Goal: Transaction & Acquisition: Purchase product/service

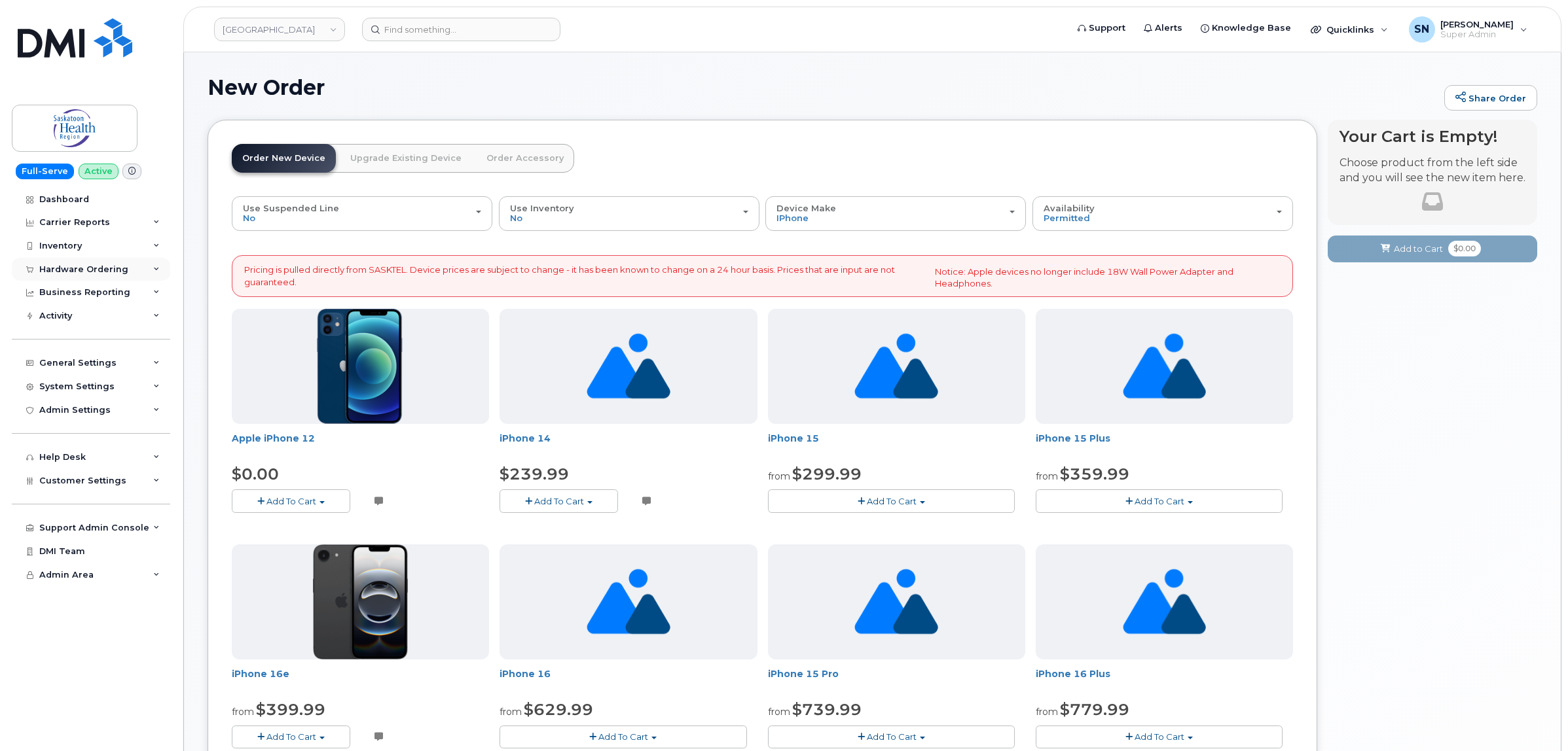
click at [82, 258] on div "Hardware Ordering" at bounding box center [91, 269] width 158 height 23
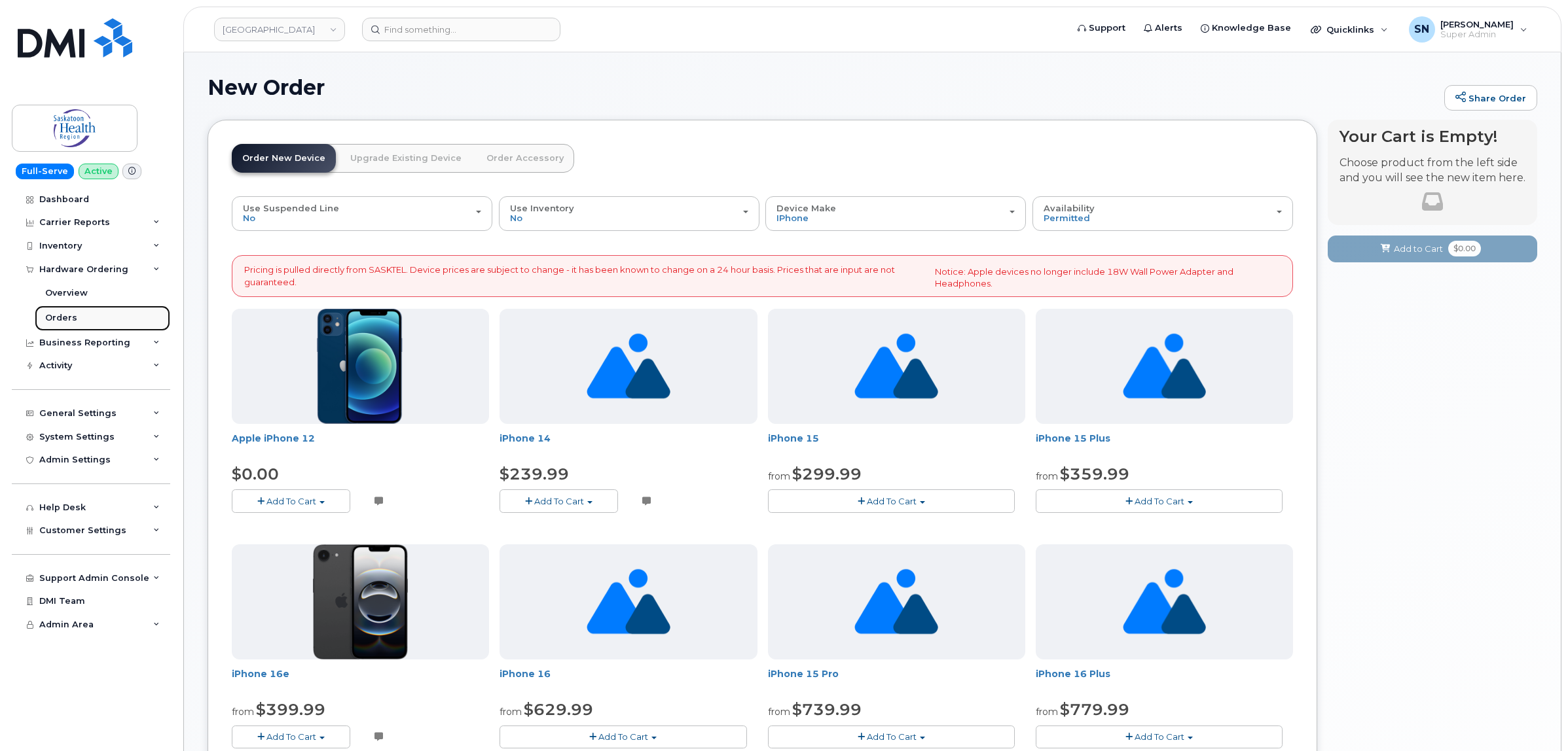
click at [69, 314] on div "Orders" at bounding box center [61, 318] width 32 height 12
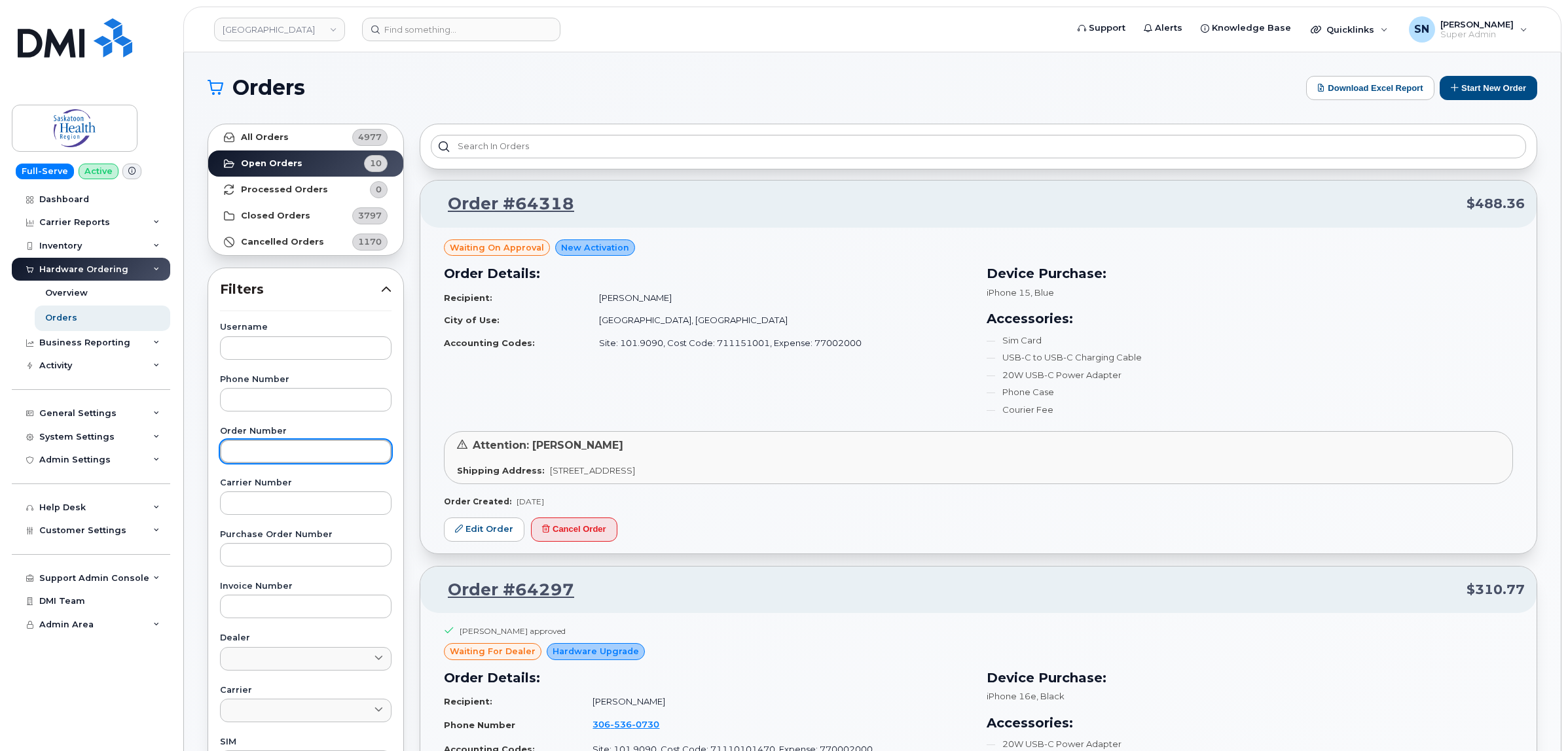
click at [315, 455] on input "text" at bounding box center [306, 451] width 172 height 23
type input "64297"
click at [277, 138] on strong "All Orders" at bounding box center [264, 137] width 47 height 11
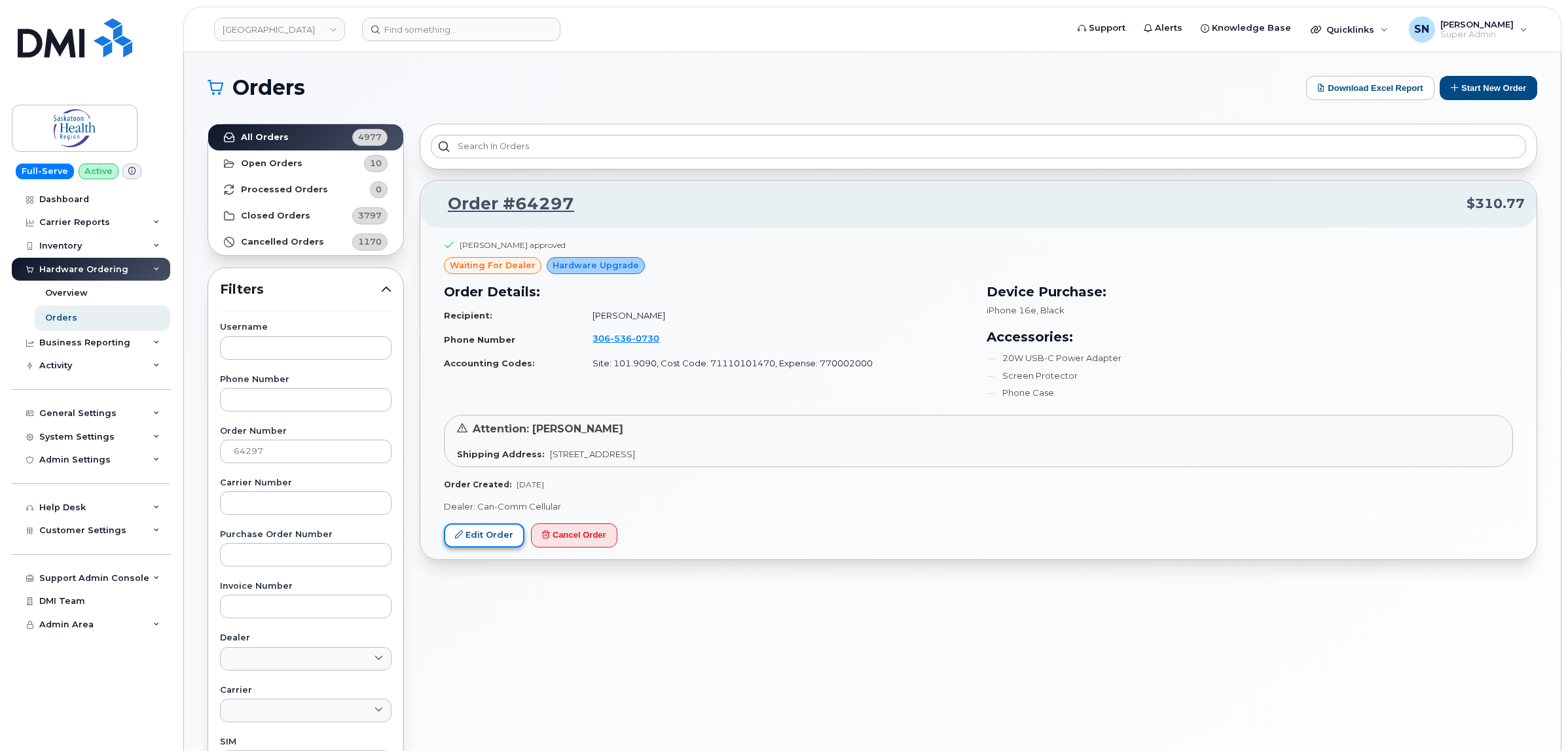
click at [496, 536] on link "Edit Order" at bounding box center [484, 536] width 81 height 24
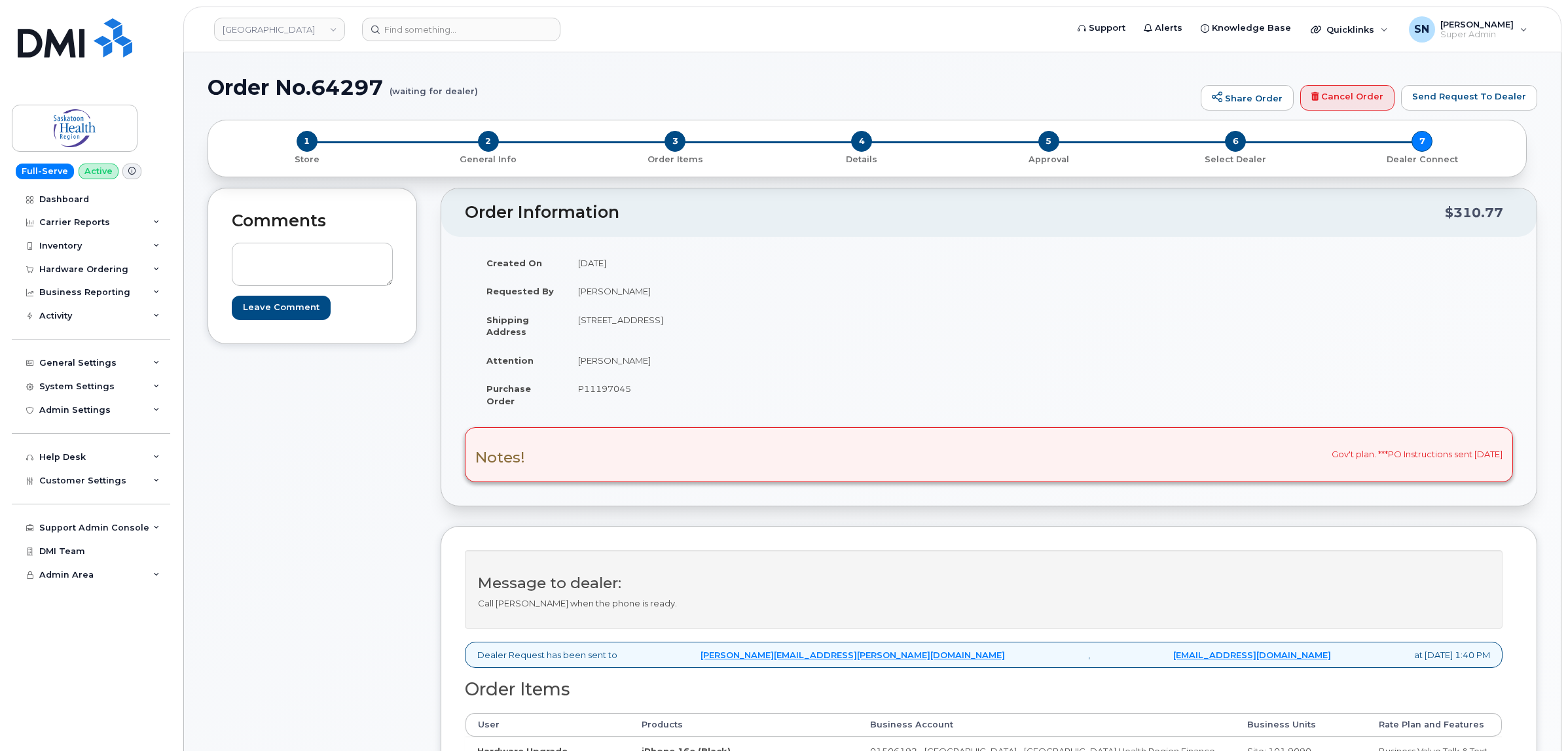
click at [286, 410] on div "Comments Leave Comment Email will be sent to clarke.ruehlen@sasktel.net, cancom…" at bounding box center [312, 588] width 209 height 800
click at [307, 137] on span "1" at bounding box center [307, 142] width 21 height 21
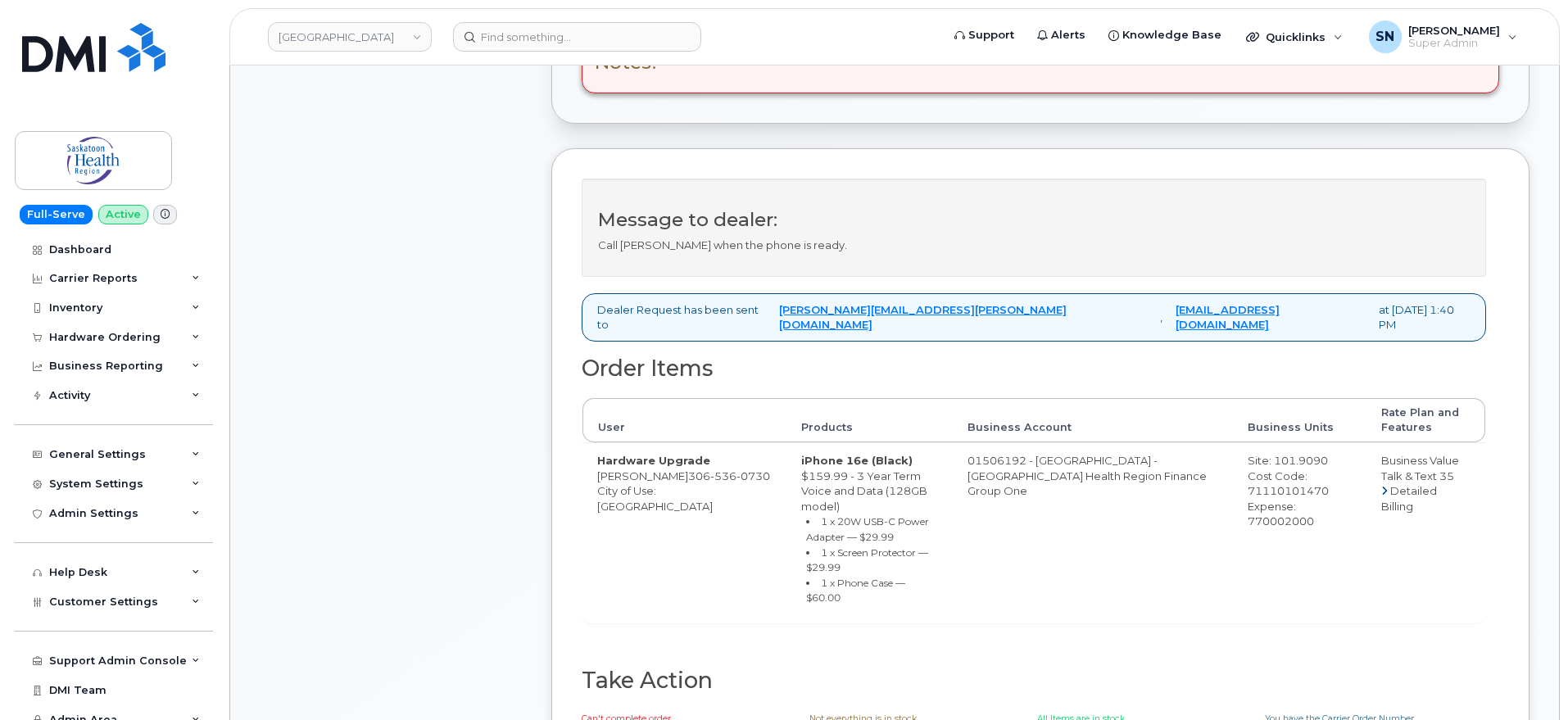
scroll to position [512, 0]
click at [317, 237] on div "Comments Leave Comment" at bounding box center [390, 269] width 262 height 1092
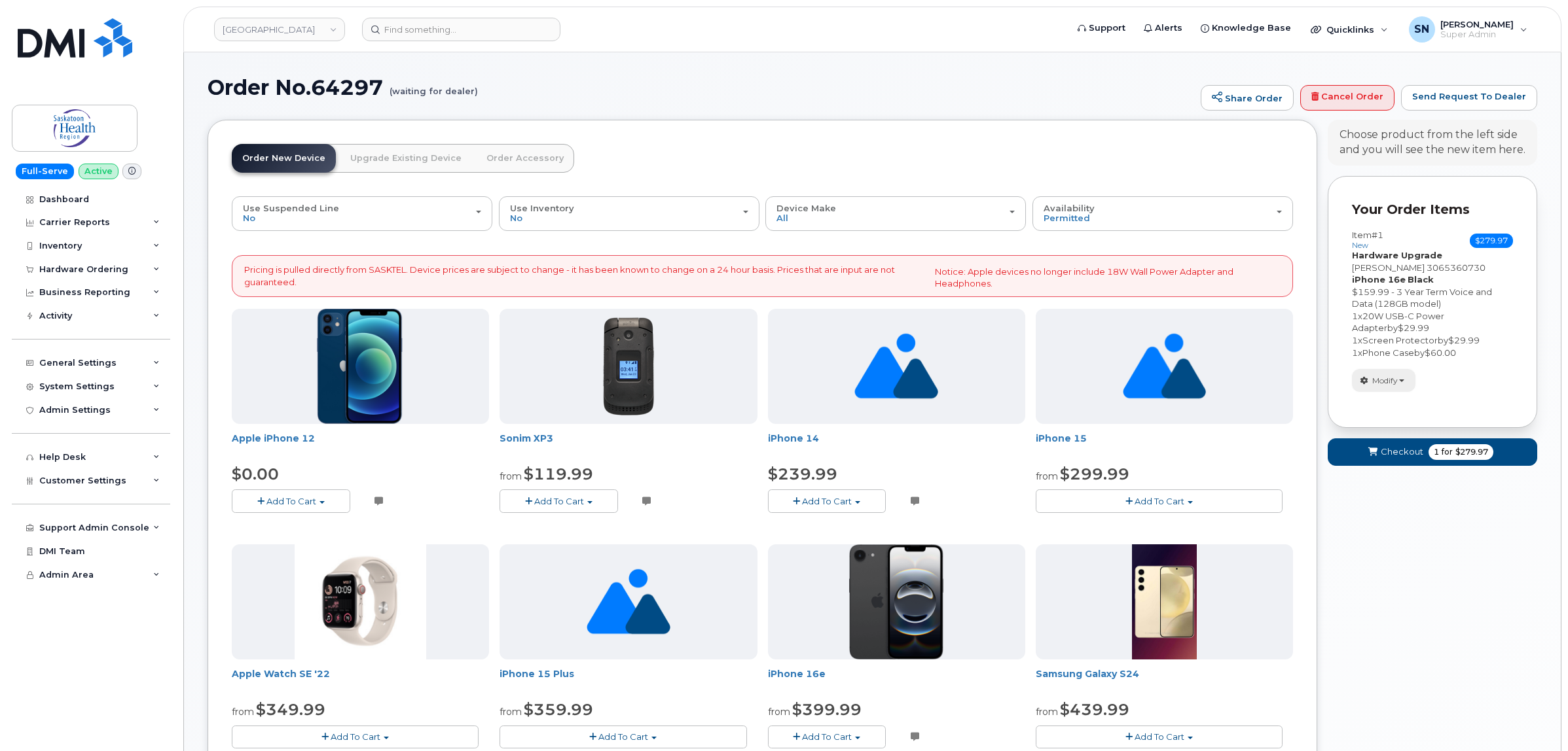
click at [1389, 384] on span "Modify" at bounding box center [1385, 381] width 26 height 12
click at [1389, 400] on link "change" at bounding box center [1414, 400] width 124 height 16
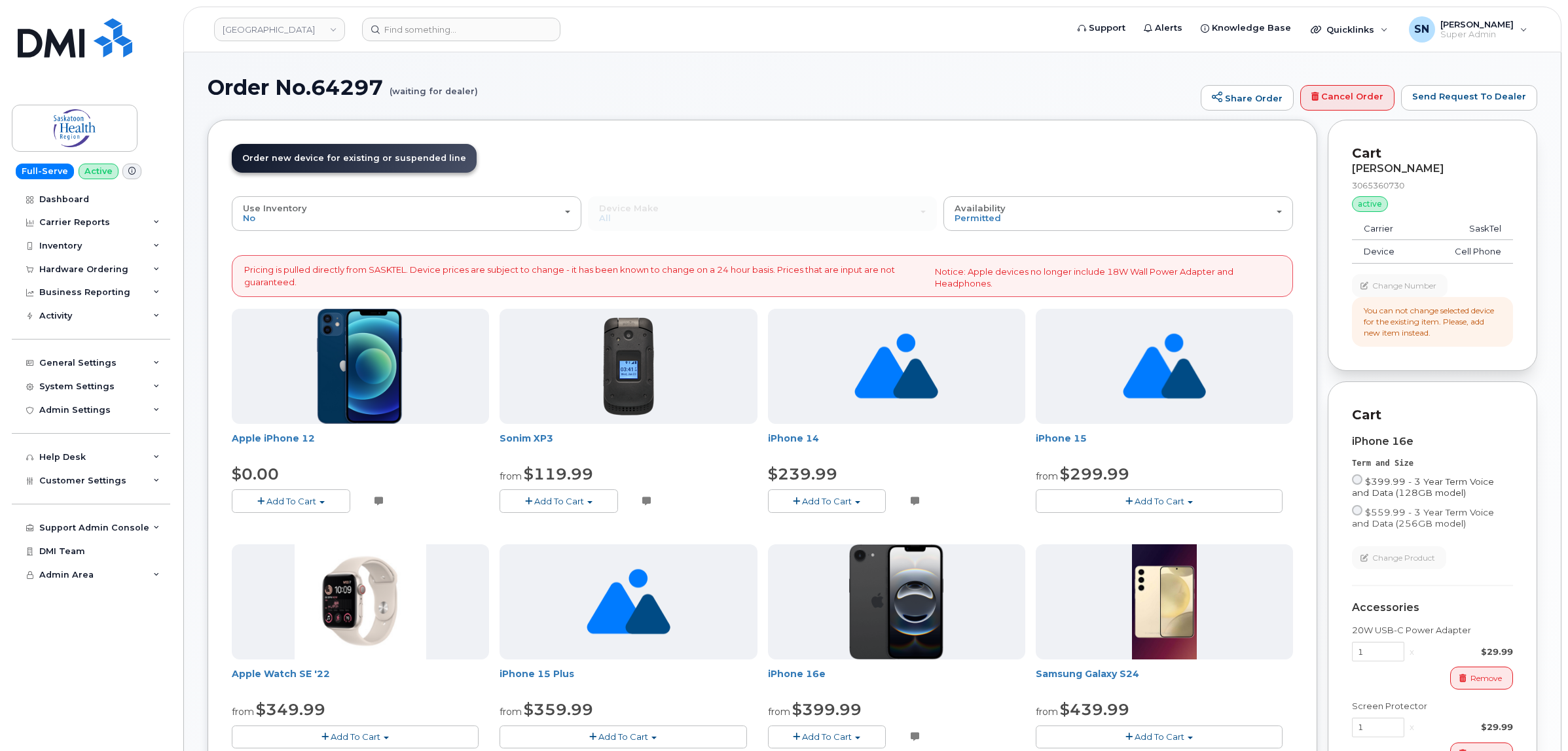
scroll to position [163, 0]
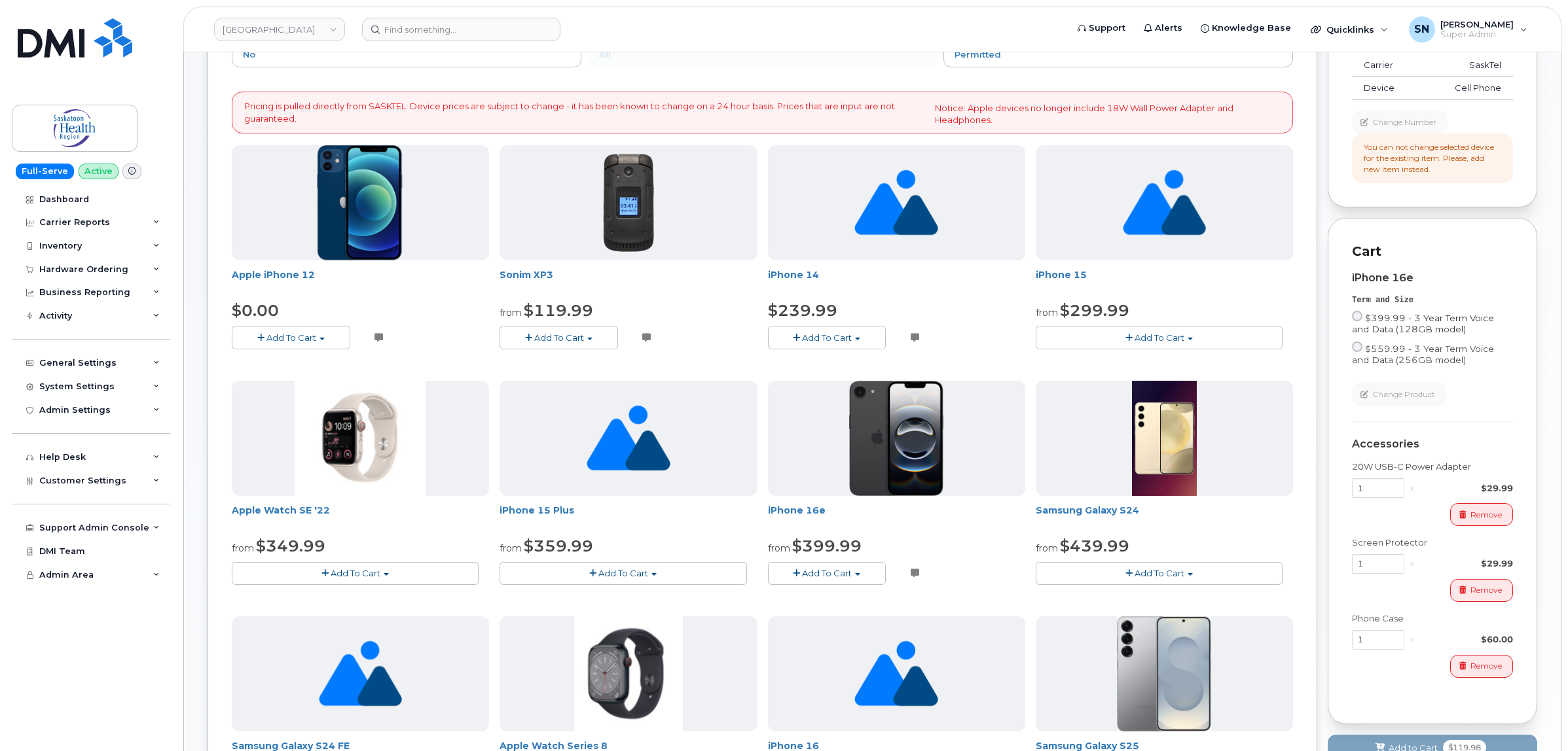
click at [1359, 316] on input "$399.99 - 3 Year Term Voice and Data (128GB model)" at bounding box center [1357, 316] width 11 height 11
radio input "true"
click at [1499, 391] on div "Change Product" at bounding box center [1432, 394] width 161 height 23
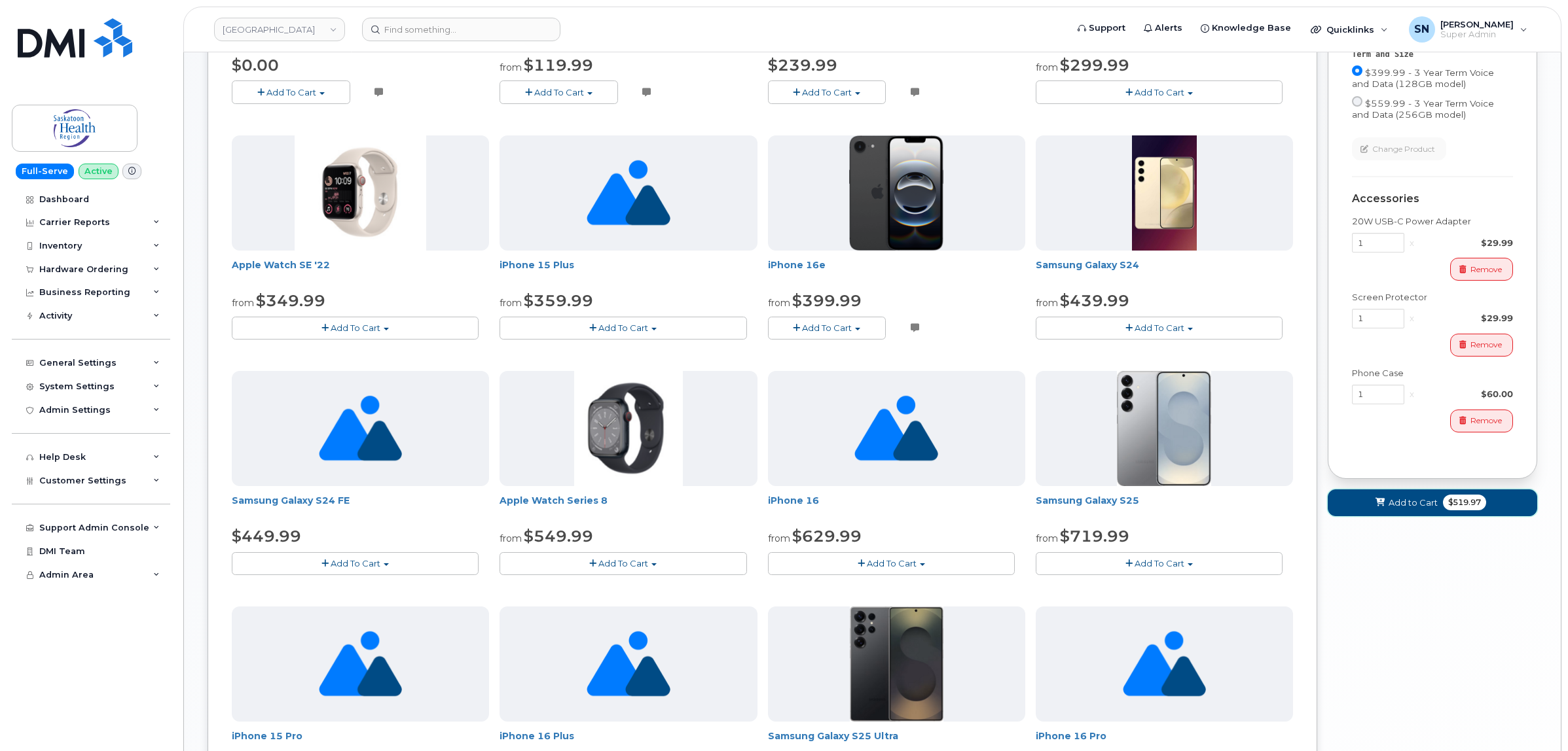
click at [1427, 502] on span "Add to Cart" at bounding box center [1413, 502] width 49 height 13
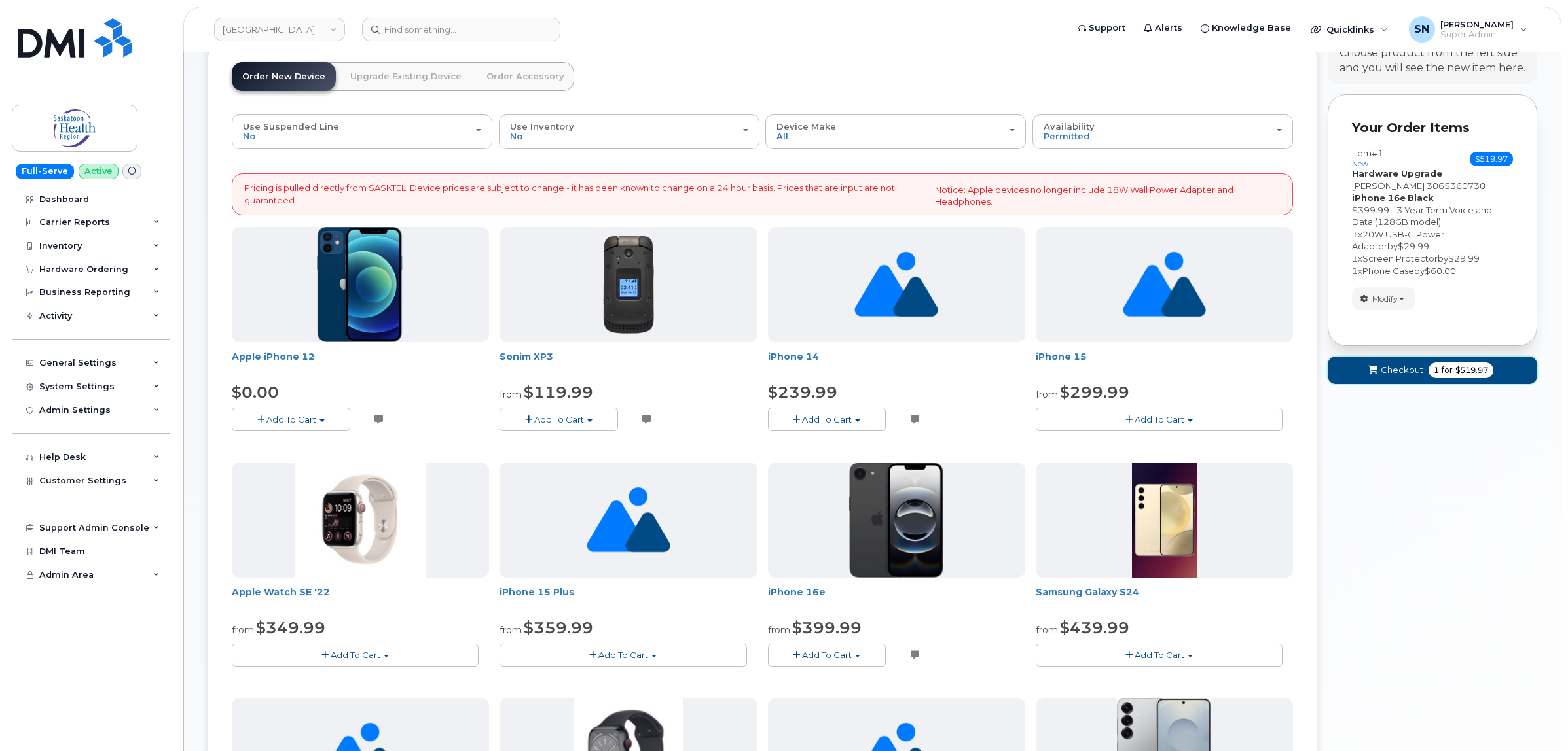
click at [1409, 367] on span "Checkout" at bounding box center [1401, 370] width 42 height 13
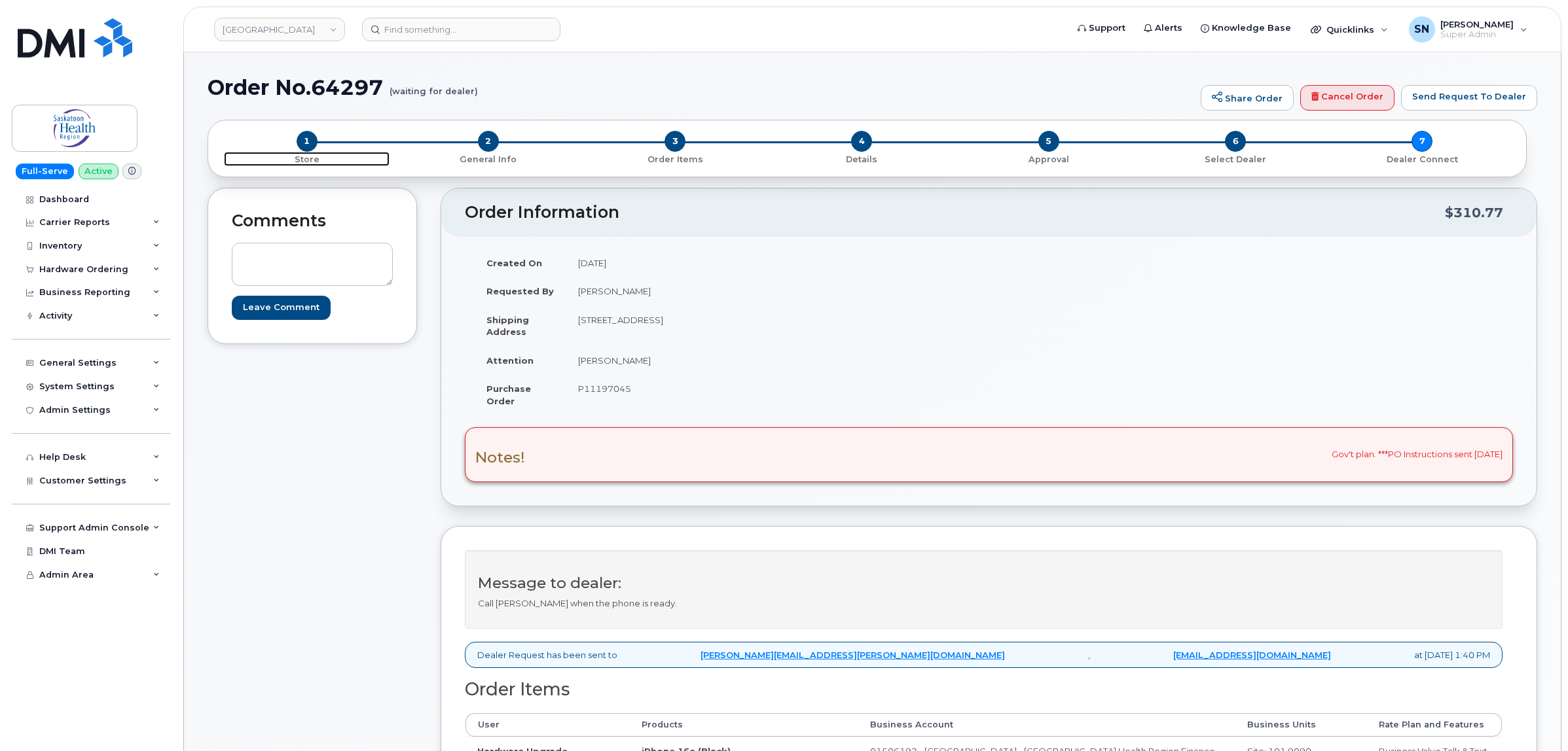
drag, startPoint x: 307, startPoint y: 142, endPoint x: 412, endPoint y: 259, distance: 157.2
click at [307, 142] on span "1" at bounding box center [307, 142] width 21 height 21
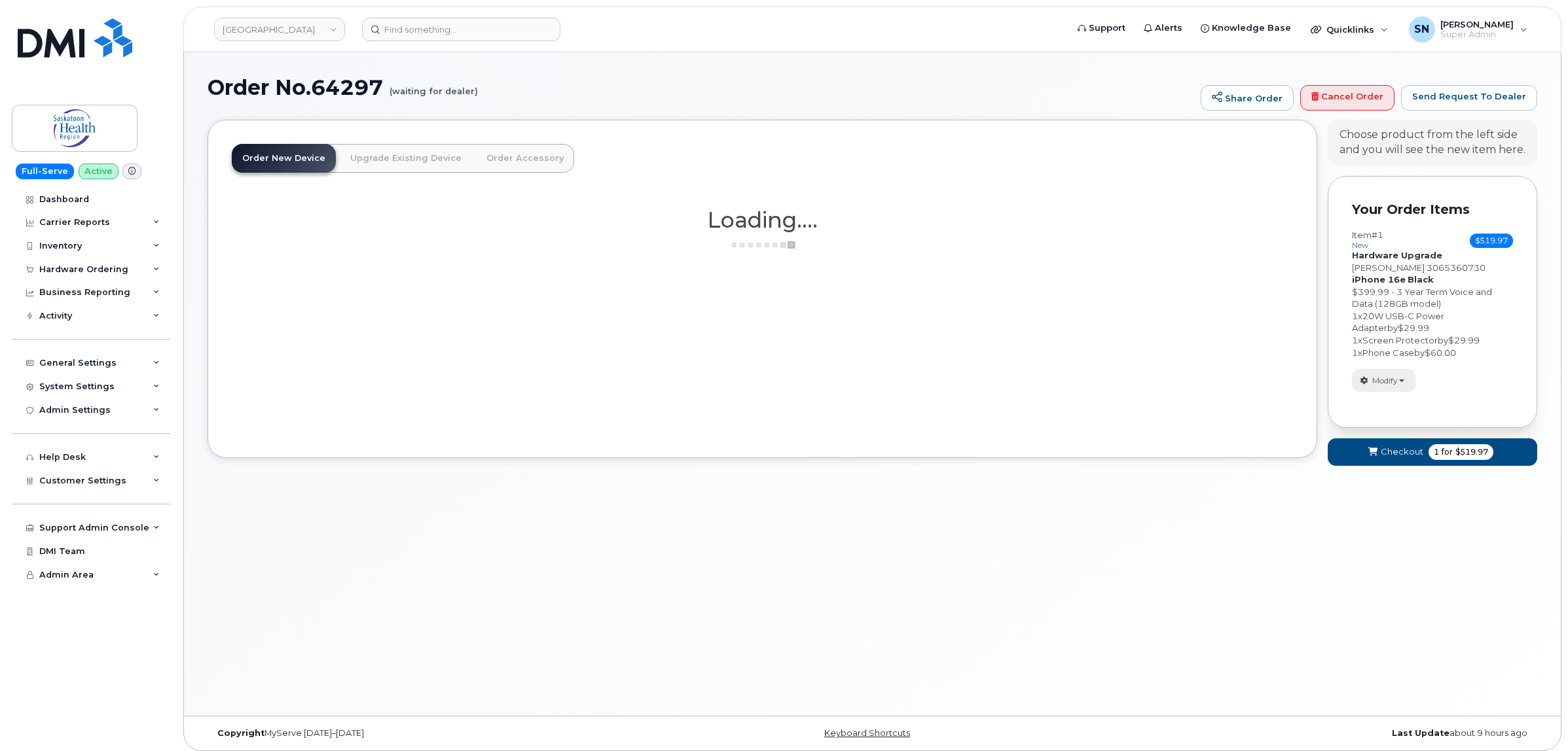
click at [1391, 377] on span "Modify" at bounding box center [1385, 381] width 26 height 12
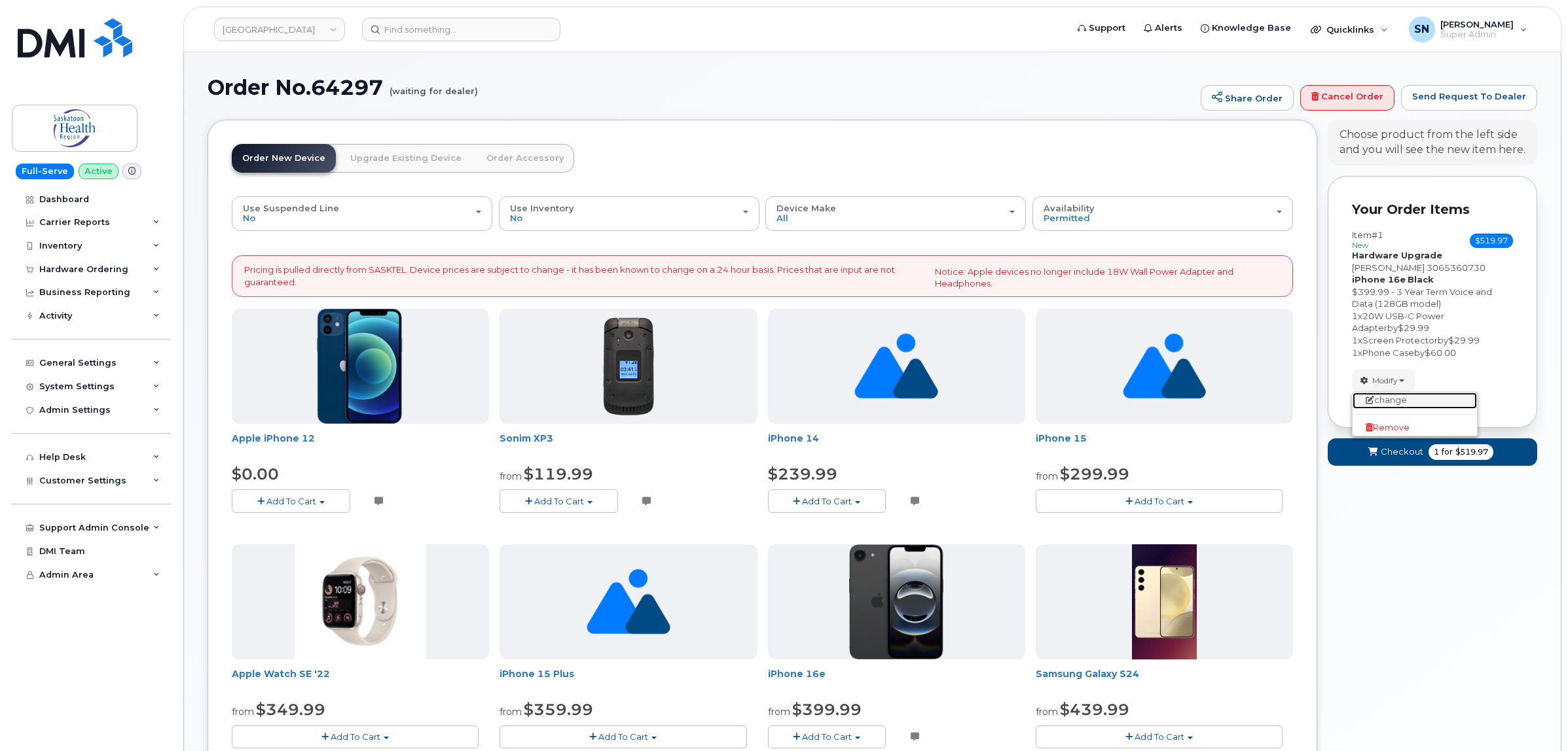
click at [1395, 397] on link "change" at bounding box center [1414, 400] width 124 height 16
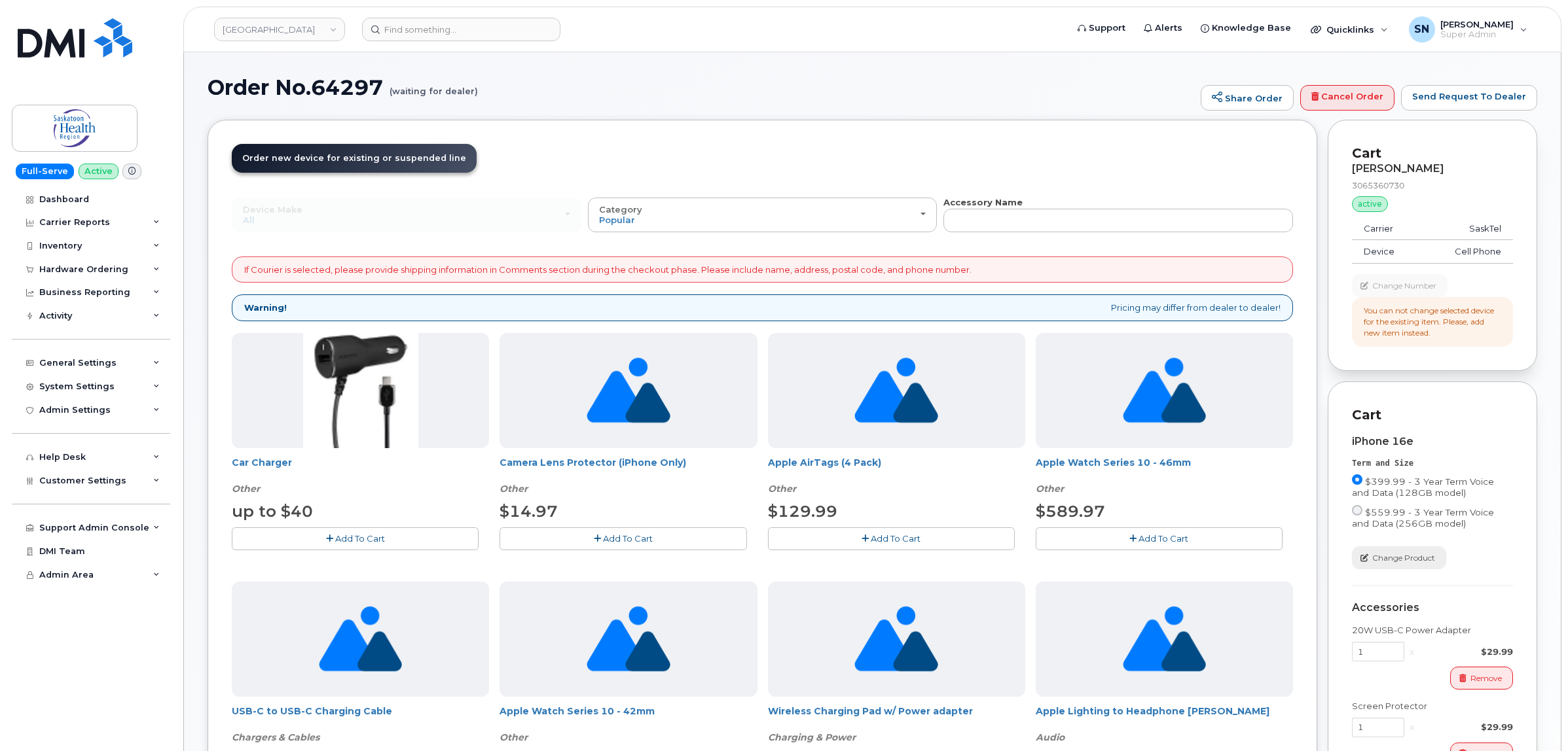
click at [1389, 558] on span "Change Product" at bounding box center [1403, 558] width 63 height 12
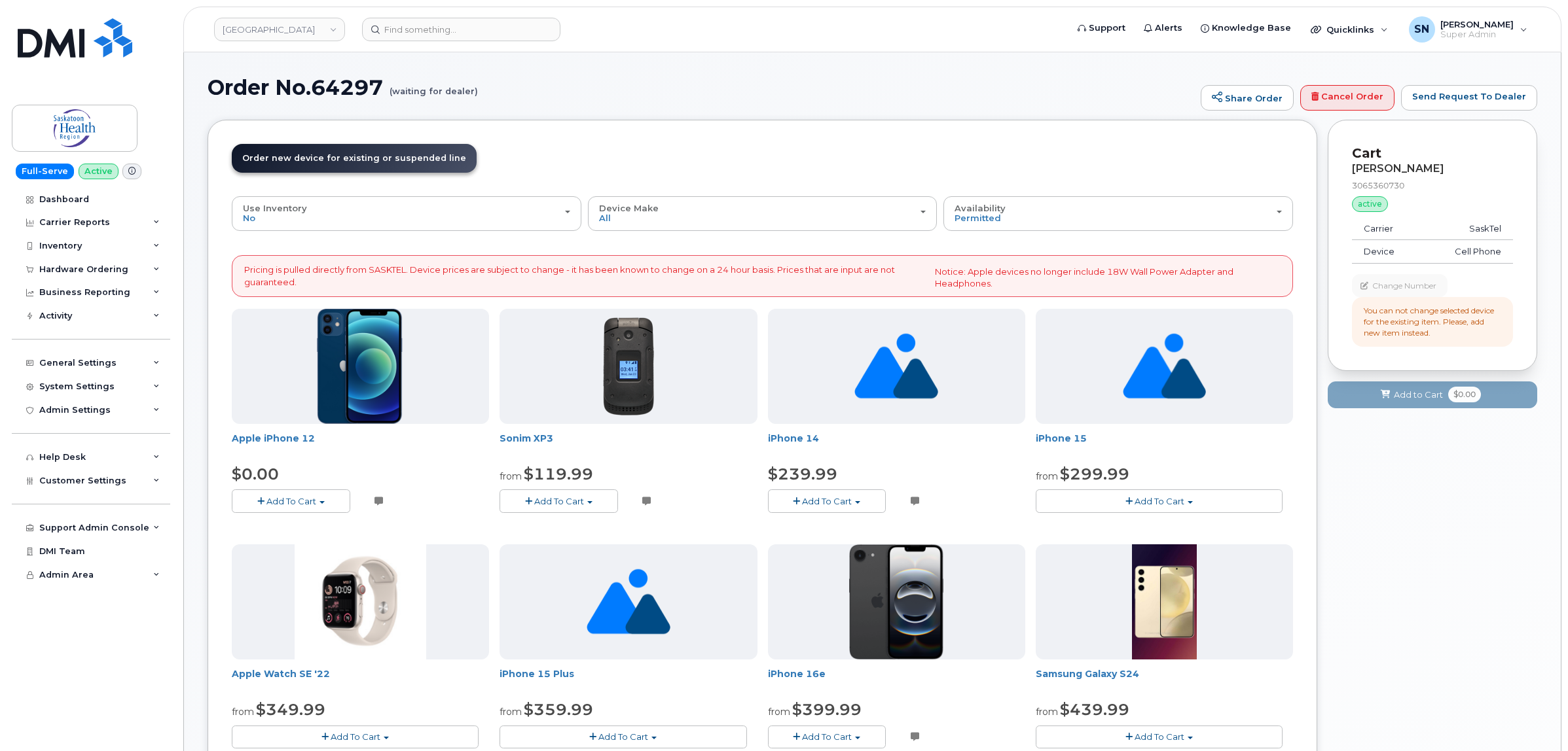
click at [833, 496] on span "Add To Cart" at bounding box center [827, 501] width 50 height 11
click at [843, 524] on link "$239.99 - Sasktel Three Year voice data 128GB" at bounding box center [886, 526] width 231 height 17
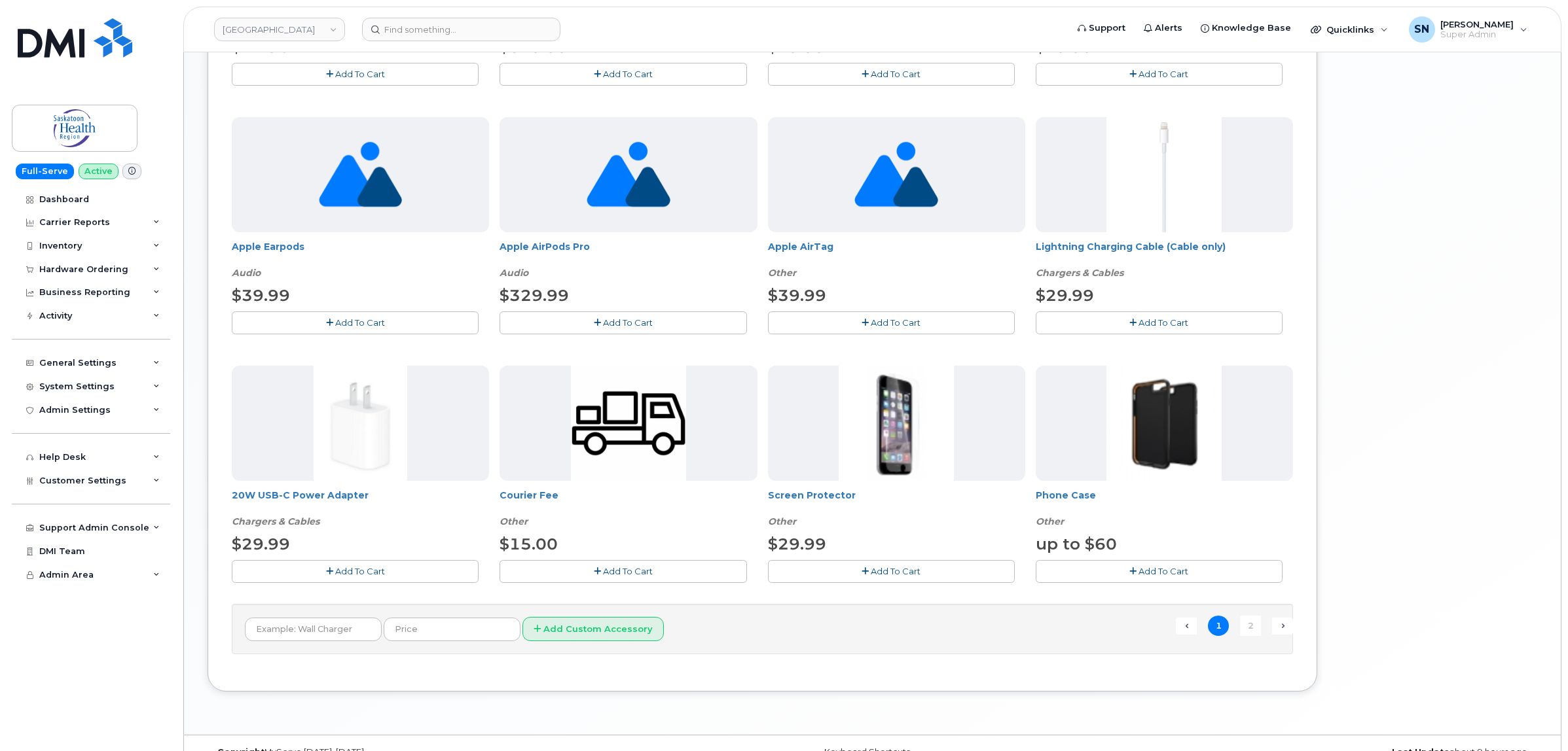
scroll to position [741, 0]
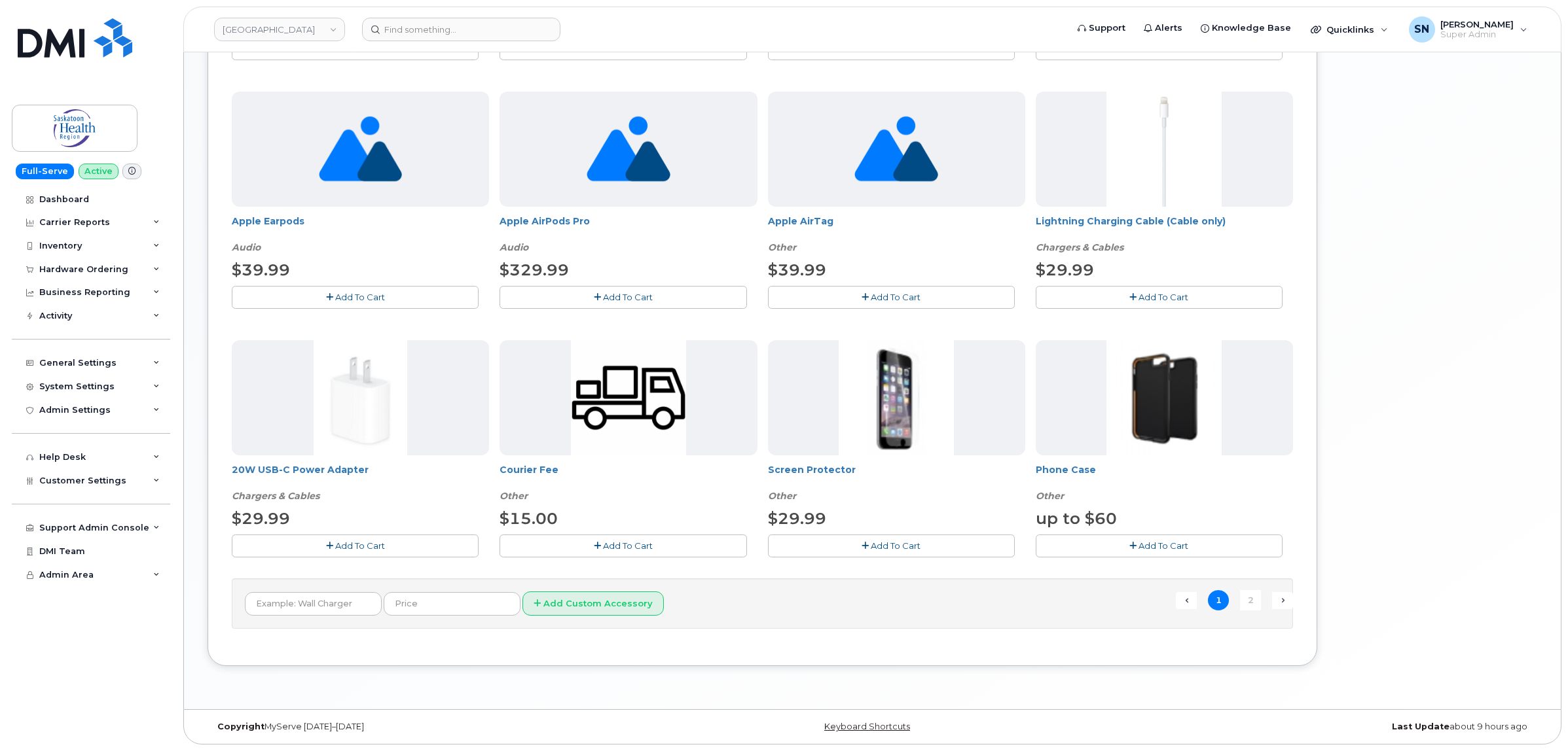
click at [391, 548] on button "Add To Cart" at bounding box center [355, 546] width 246 height 23
click at [870, 551] on button "Add To Cart" at bounding box center [891, 546] width 246 height 23
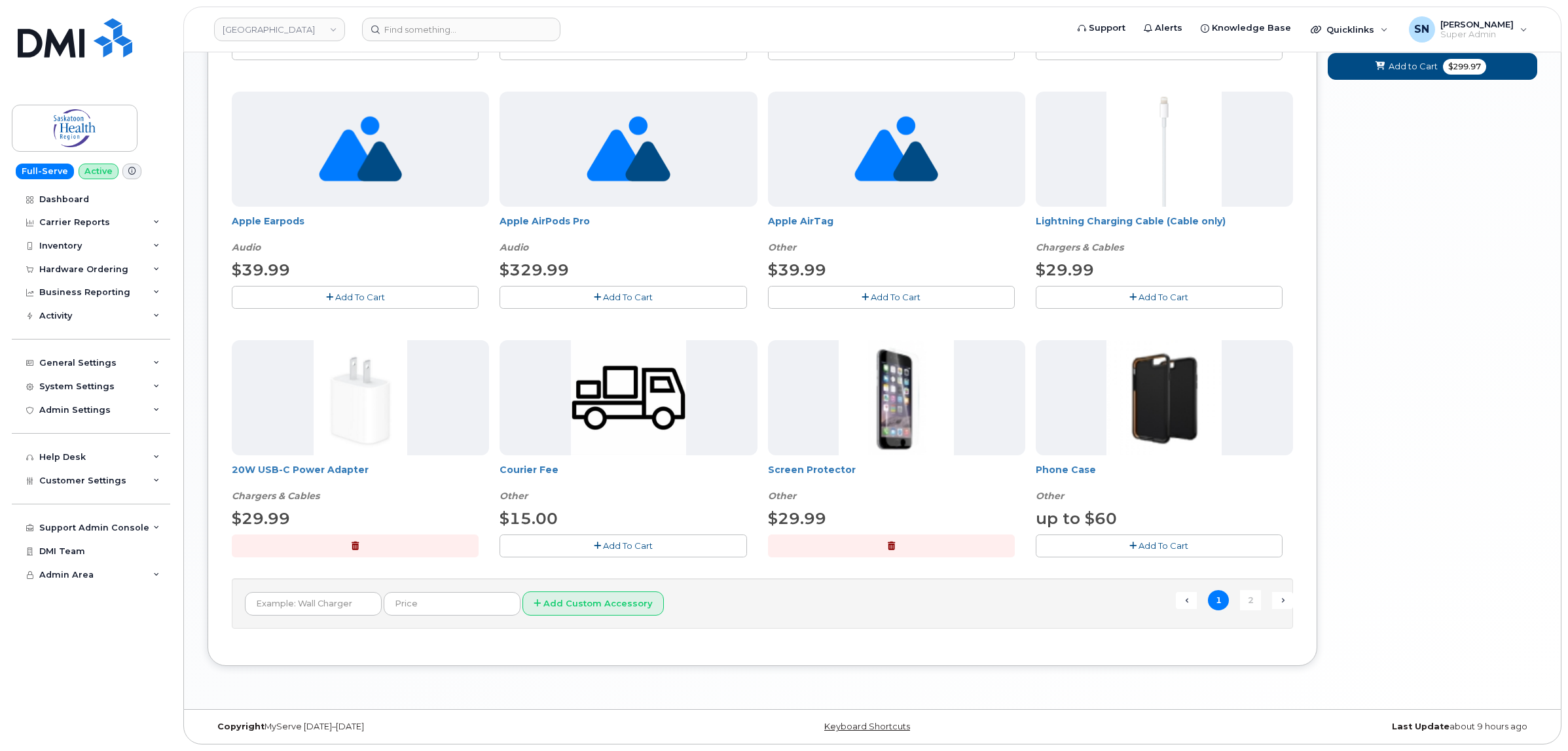
click at [1058, 546] on button "Add To Cart" at bounding box center [1158, 546] width 246 height 23
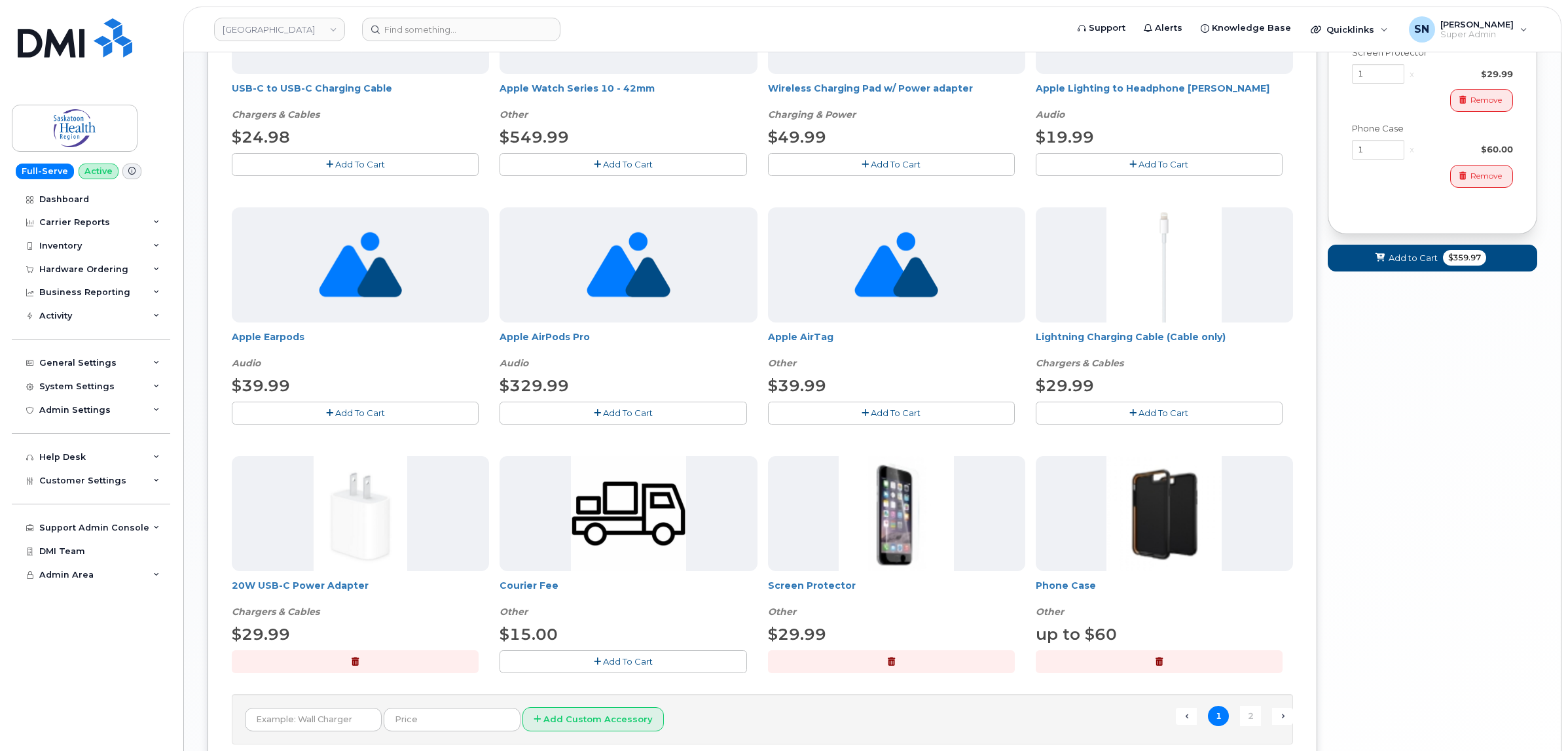
scroll to position [496, 0]
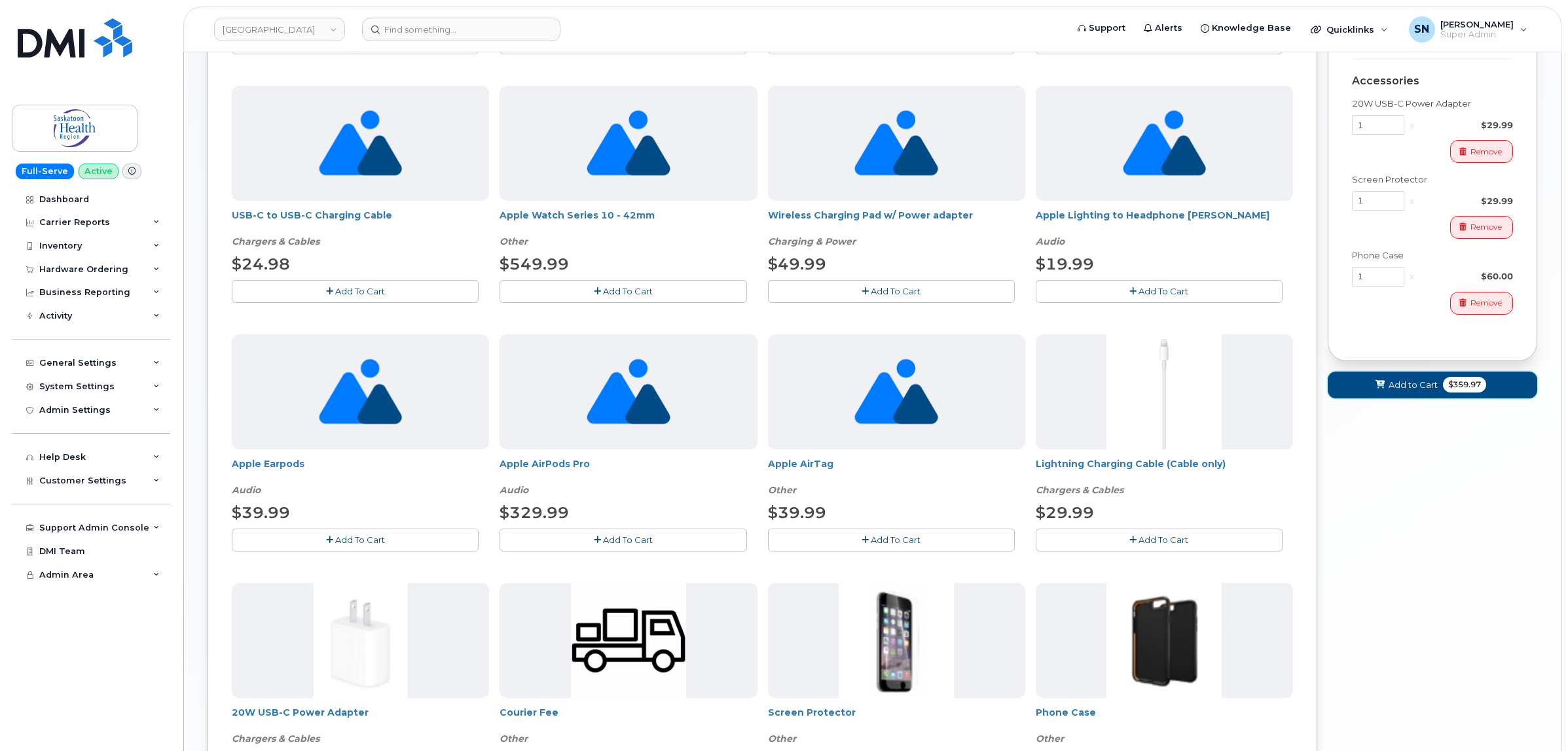
click at [1383, 386] on icon at bounding box center [1380, 385] width 9 height 8
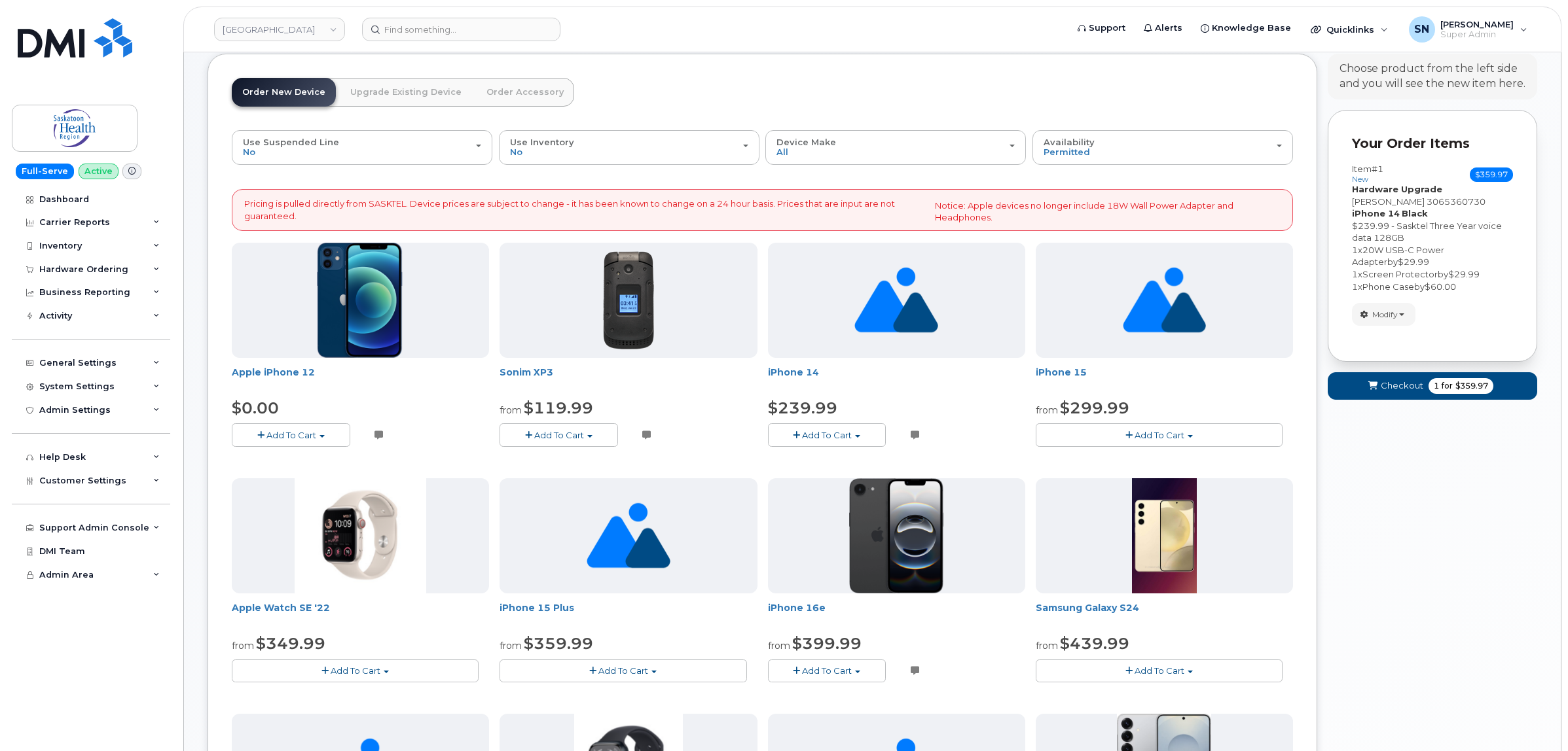
scroll to position [2, 0]
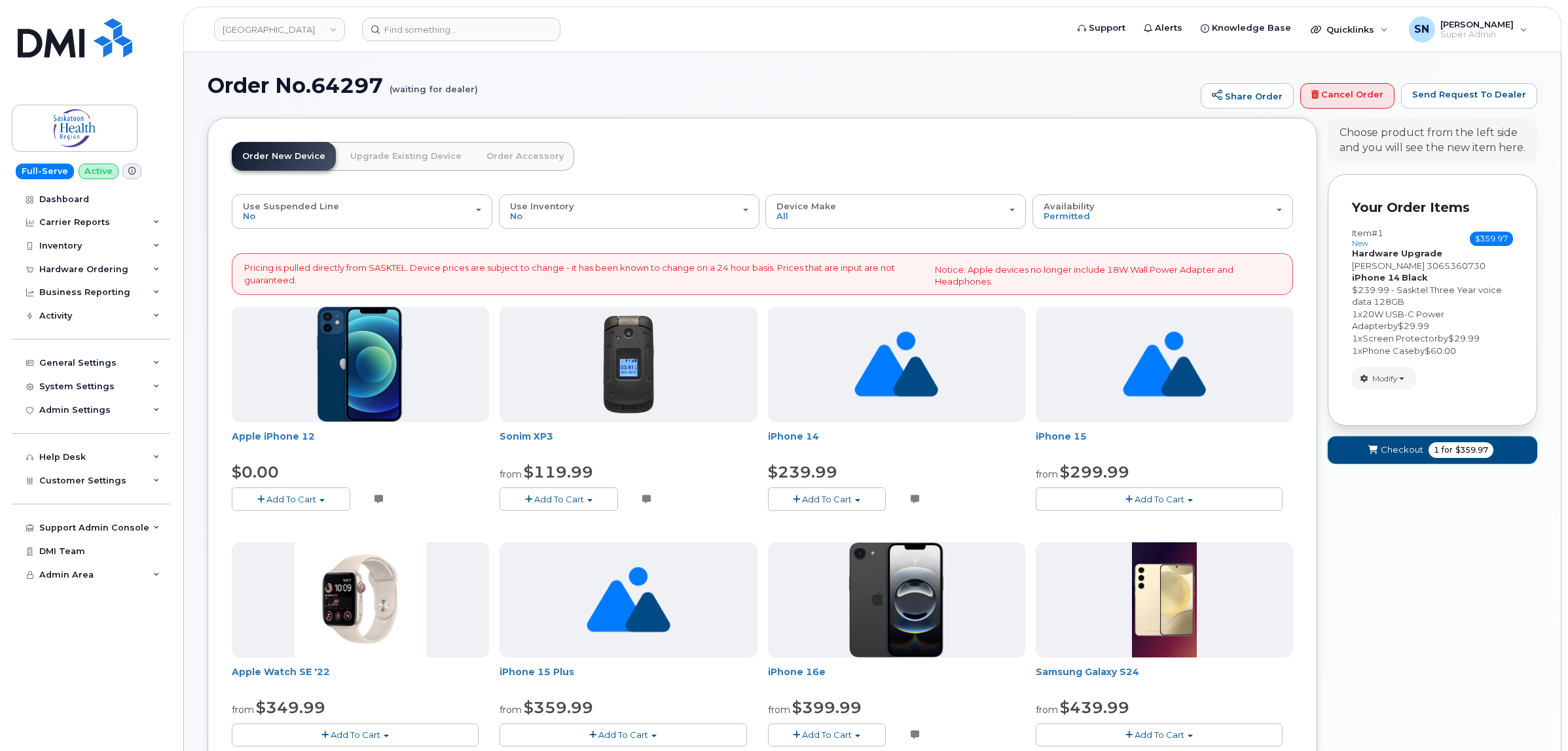
click at [1401, 436] on button "Checkout 1 for $359.97" at bounding box center [1432, 450] width 209 height 27
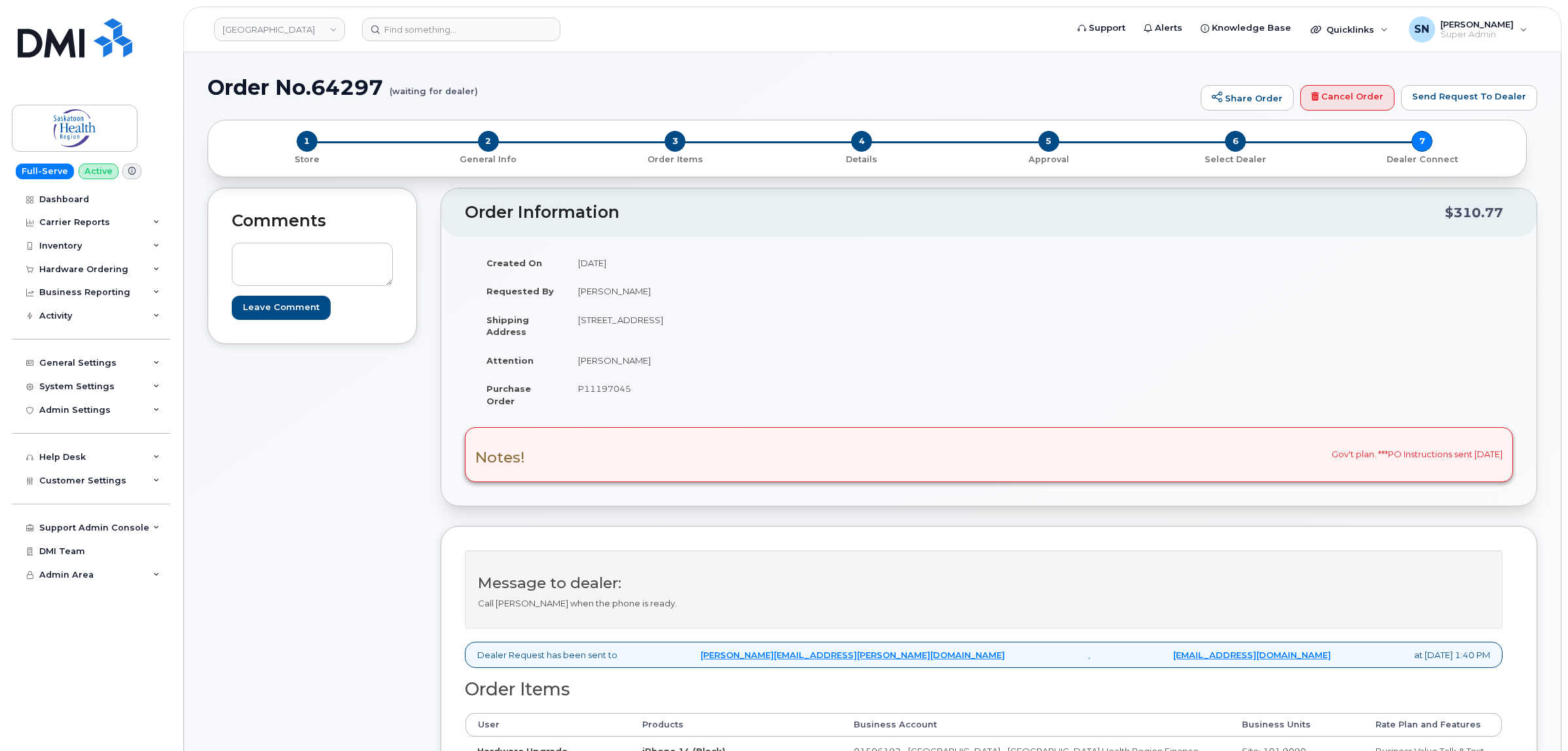
click at [315, 480] on div "Comments Leave Comment" at bounding box center [312, 588] width 209 height 800
